Goal: Communication & Community: Answer question/provide support

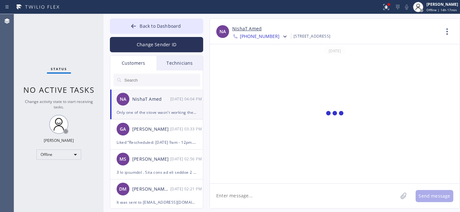
scroll to position [543, 0]
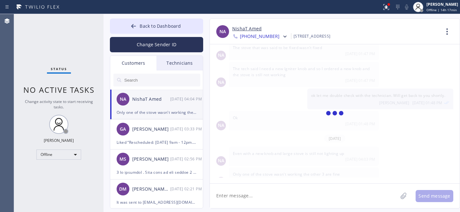
click at [261, 191] on textarea at bounding box center [304, 196] width 188 height 25
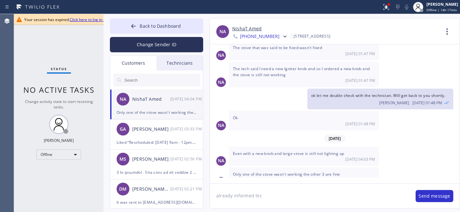
type textarea "already informed tech"
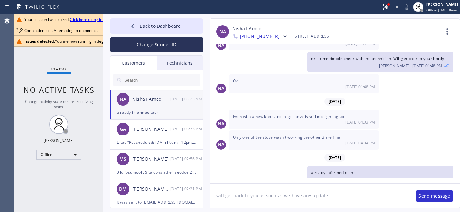
type textarea "will get back to you as soon as we have any updates"
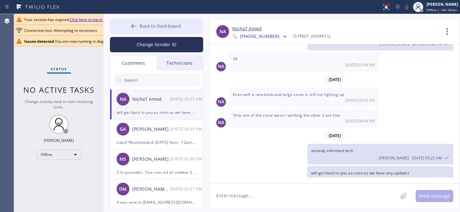
click at [147, 25] on span "Back to Dashboard" at bounding box center [159, 26] width 41 height 6
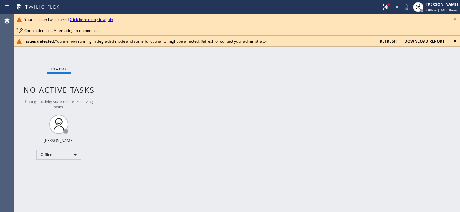
click at [391, 40] on span "refresh" at bounding box center [387, 41] width 17 height 5
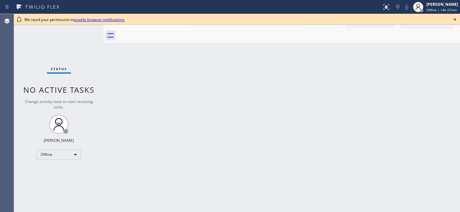
click at [455, 19] on icon at bounding box center [454, 19] width 3 height 3
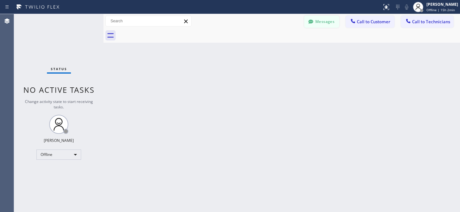
click at [316, 23] on button "Messages" at bounding box center [321, 22] width 35 height 12
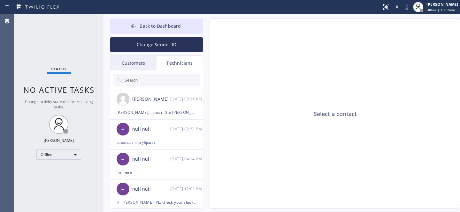
click at [141, 61] on div "Customers" at bounding box center [133, 63] width 46 height 15
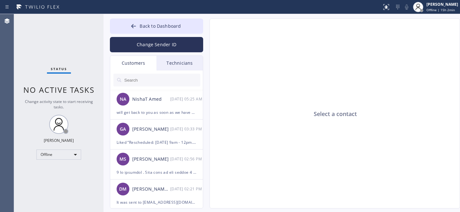
click at [149, 81] on input "text" at bounding box center [161, 80] width 77 height 13
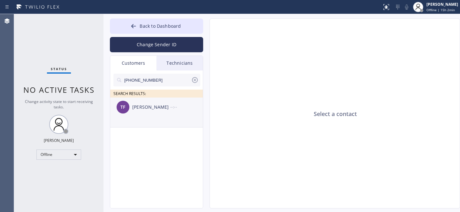
click at [138, 110] on div "[PERSON_NAME]" at bounding box center [151, 107] width 38 height 7
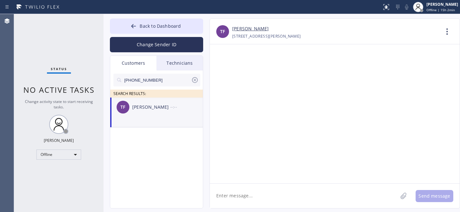
click at [242, 194] on textarea at bounding box center [304, 196] width 188 height 25
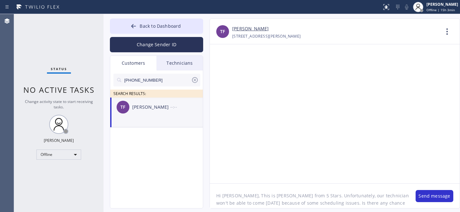
scroll to position [5, 0]
type textarea "Hi [PERSON_NAME], This is [PERSON_NAME] from 5 Stars. Unfortunately, our techni…"
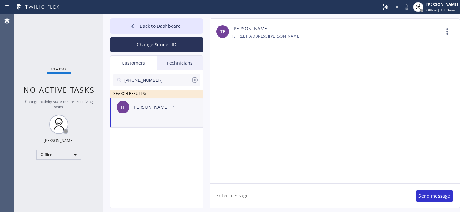
scroll to position [0, 0]
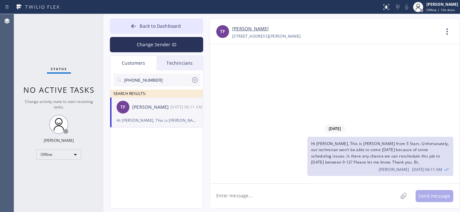
click at [193, 79] on icon at bounding box center [195, 80] width 8 height 8
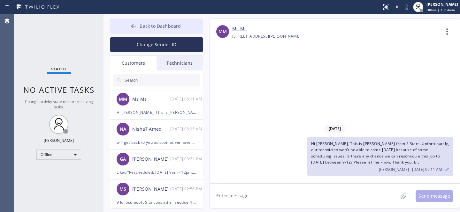
click at [136, 29] on icon at bounding box center [133, 26] width 6 height 6
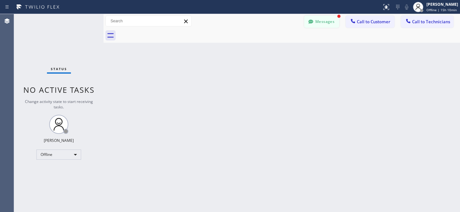
click at [317, 26] on button "Messages" at bounding box center [321, 22] width 35 height 12
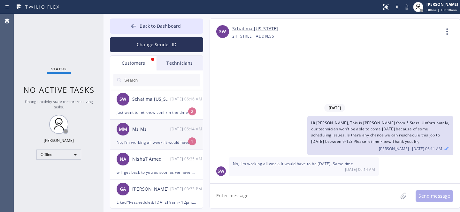
click at [149, 139] on div "No, I'm working all week. It would have to be [DATE]. Same time" at bounding box center [156, 142] width 80 height 7
click at [277, 192] on textarea at bounding box center [304, 196] width 188 height 25
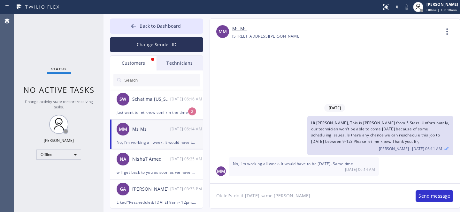
type textarea "Ok let's do it [DATE] same time"
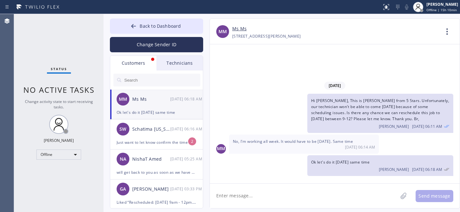
click at [240, 28] on link "Ms Ms" at bounding box center [239, 28] width 14 height 7
click at [281, 187] on textarea at bounding box center [304, 196] width 188 height 25
paste textarea "[DATE] 12pm - 3pm"
type textarea "Rescheduled: [DATE] 12pm - 3pm. Thank you"
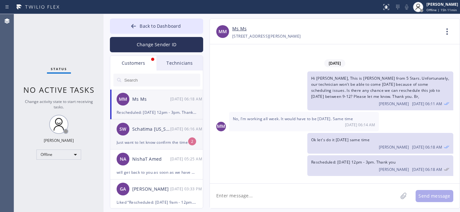
click at [162, 142] on div "Just want to let know confirm the time from9-12" at bounding box center [156, 142] width 80 height 7
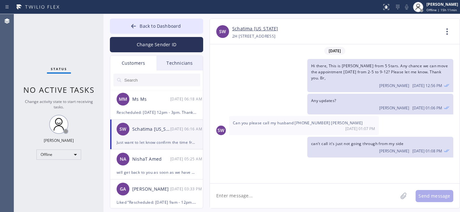
scroll to position [2284, 0]
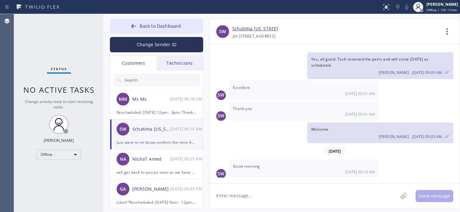
click at [254, 27] on link "Schatima [US_STATE]" at bounding box center [255, 28] width 46 height 7
click at [264, 191] on textarea at bounding box center [304, 196] width 188 height 25
click at [158, 111] on div "Please text next week to confirm" at bounding box center [156, 112] width 80 height 7
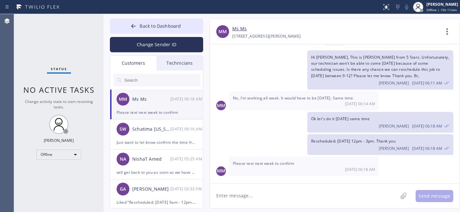
scroll to position [7, 0]
click at [271, 200] on textarea at bounding box center [304, 196] width 188 height 25
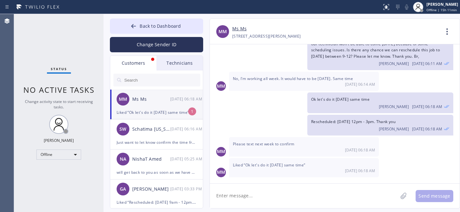
click at [255, 191] on textarea at bounding box center [304, 196] width 188 height 25
type textarea "Ok"
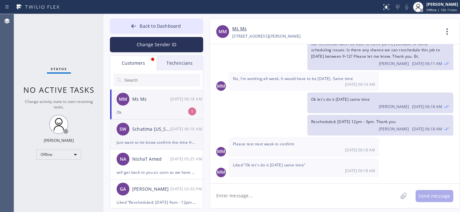
scroll to position [50, 0]
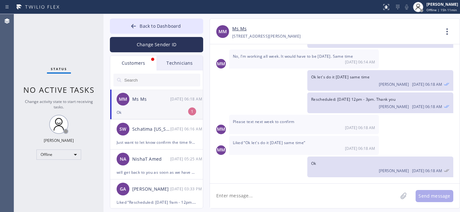
click at [145, 111] on div "Ok" at bounding box center [156, 112] width 80 height 7
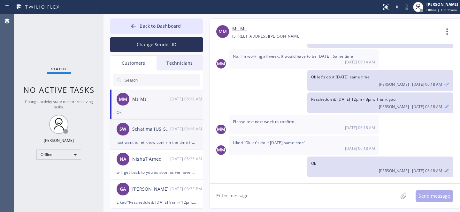
click at [155, 138] on div "SW Schatima [US_STATE] [DATE] 06:16 AM" at bounding box center [156, 129] width 93 height 19
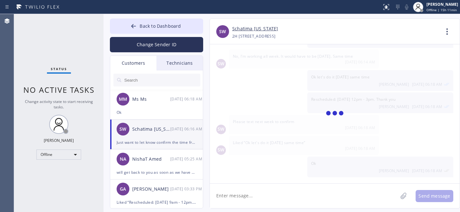
click at [240, 184] on textarea at bounding box center [304, 196] width 188 height 25
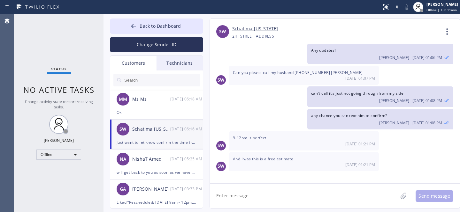
scroll to position [2284, 0]
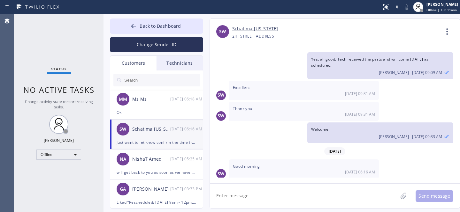
click at [247, 194] on textarea at bounding box center [304, 196] width 188 height 25
type textarea "M"
paste textarea "[DATE] 9am - 12pm"
click at [281, 196] on textarea "Good morning. [DATE] 9am - 12pm" at bounding box center [309, 196] width 199 height 25
drag, startPoint x: 250, startPoint y: 195, endPoint x: 253, endPoint y: 195, distance: 3.2
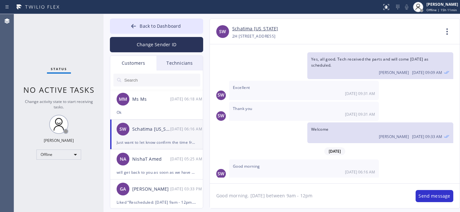
click at [250, 195] on textarea "Good morning. [DATE] between 9am - 12pm" at bounding box center [309, 196] width 199 height 25
click at [383, 198] on textarea "Good morning. It's still scheduled on [DATE] between 9am - 12pm" at bounding box center [309, 196] width 199 height 25
type textarea "Good morning. It's still scheduled on [DATE] between 9am - 12pm. Will ask tech …"
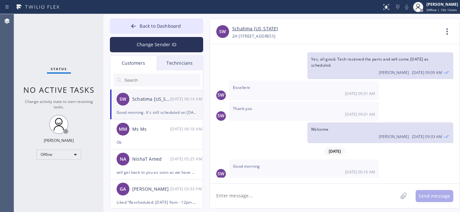
scroll to position [2312, 0]
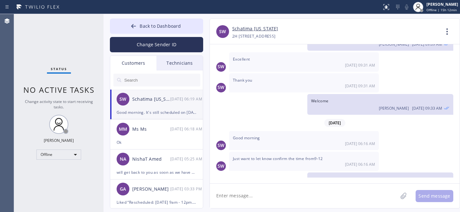
click at [250, 27] on link "Schatima [US_STATE]" at bounding box center [255, 28] width 46 height 7
drag, startPoint x: 140, startPoint y: 26, endPoint x: 138, endPoint y: 8, distance: 18.3
click at [140, 26] on span "Back to Dashboard" at bounding box center [159, 26] width 41 height 6
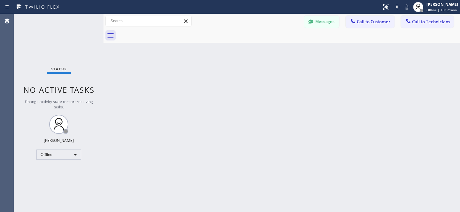
drag, startPoint x: 323, startPoint y: 24, endPoint x: 308, endPoint y: 24, distance: 15.0
click at [322, 23] on button "Messages" at bounding box center [321, 22] width 35 height 12
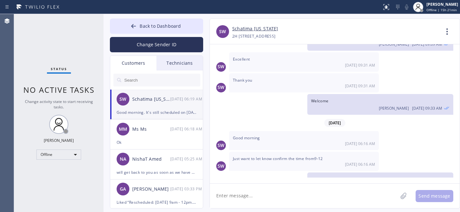
click at [170, 108] on div "SW Schatima [US_STATE] [DATE] 06:19 AM" at bounding box center [156, 99] width 93 height 19
click at [267, 196] on textarea at bounding box center [304, 196] width 188 height 25
type textarea "ETA 45min"
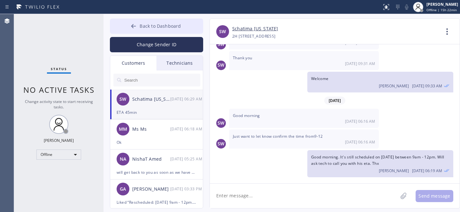
click at [130, 23] on div at bounding box center [134, 27] width 8 height 8
